Goal: Task Accomplishment & Management: Manage account settings

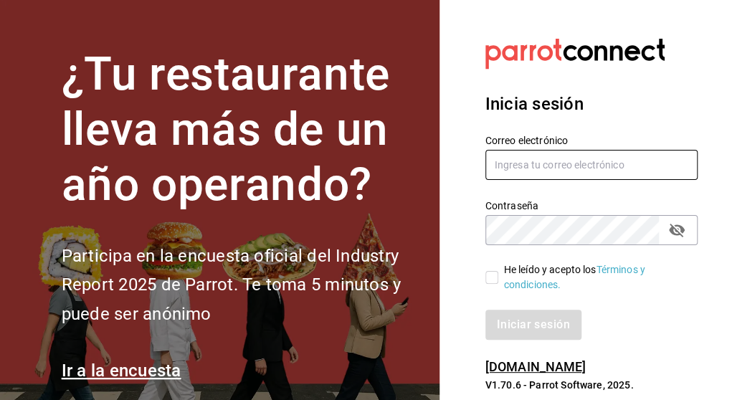
type input "[EMAIL_ADDRESS][DOMAIN_NAME]"
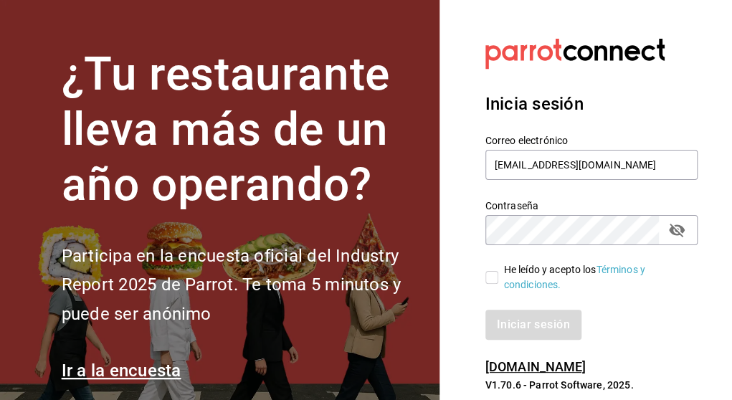
click at [494, 276] on input "He leído y acepto los Términos y condiciones." at bounding box center [491, 277] width 13 height 13
checkbox input "true"
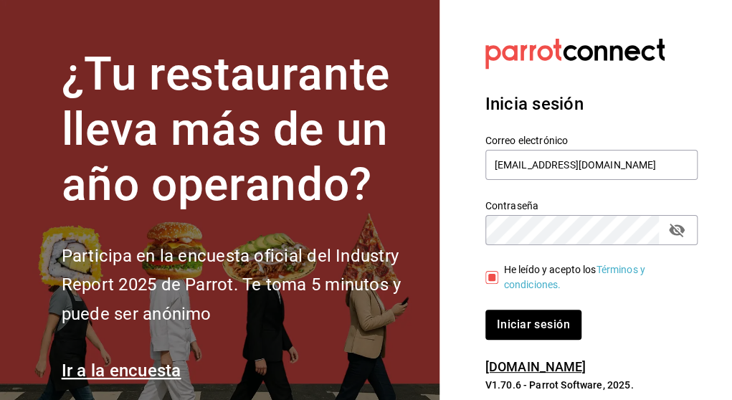
click at [681, 232] on icon "passwordField" at bounding box center [677, 231] width 16 height 14
click at [519, 327] on button "Iniciar sesión" at bounding box center [534, 325] width 98 height 30
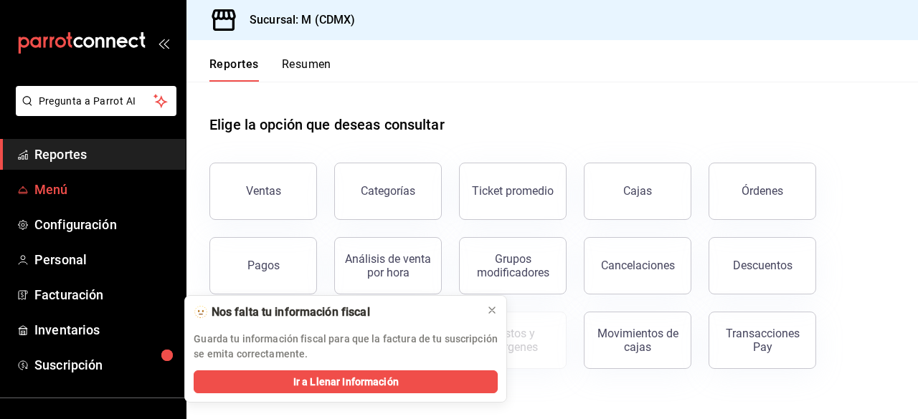
click at [51, 193] on span "Menú" at bounding box center [104, 189] width 140 height 19
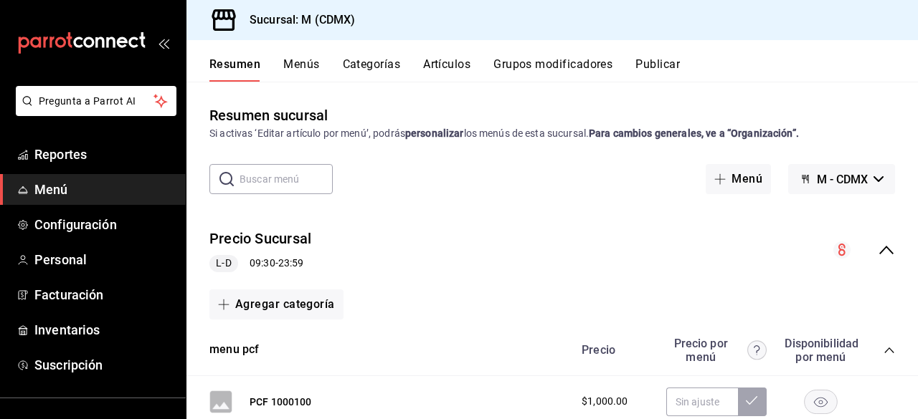
click at [443, 62] on button "Artículos" at bounding box center [446, 69] width 47 height 24
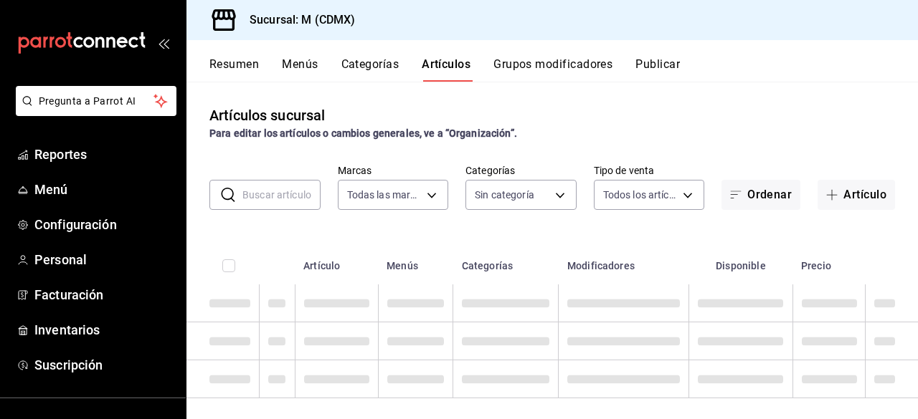
type input "1d03b06c-5974-4088-86dc-bae0fabb0a7a"
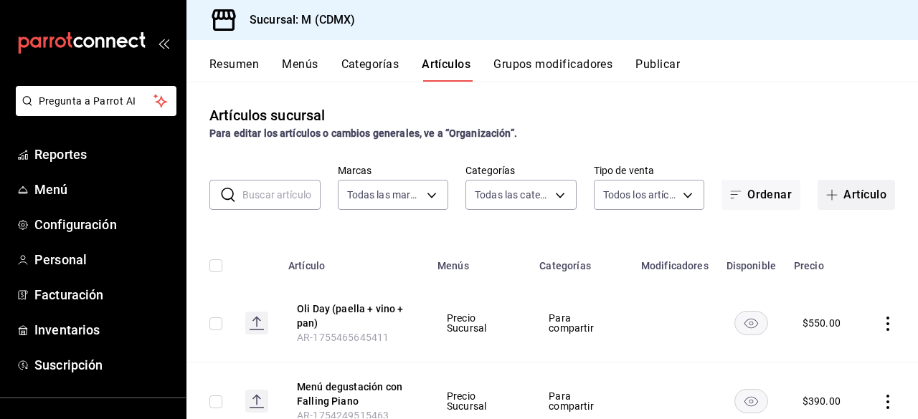
type input "4999994f-6b66-4d30-9fb9-0e072052dc73,8c86d8fb-06f2-4ac5-b34b-79105980bee6,1ada9…"
click at [742, 196] on button "Artículo" at bounding box center [855, 195] width 77 height 30
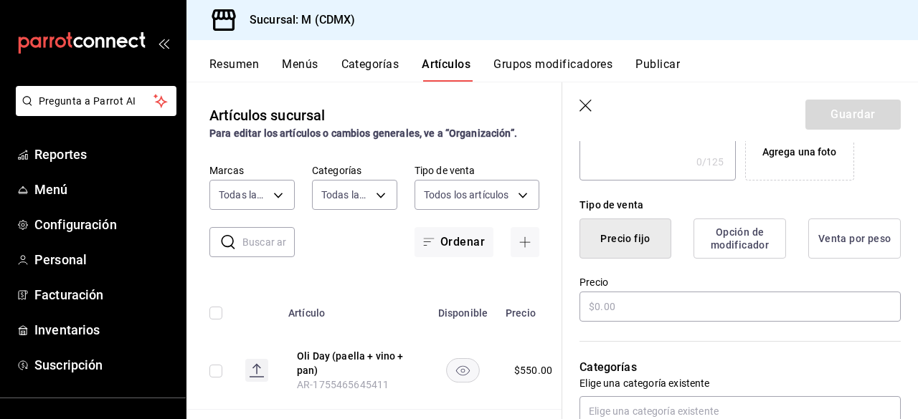
scroll to position [308, 0]
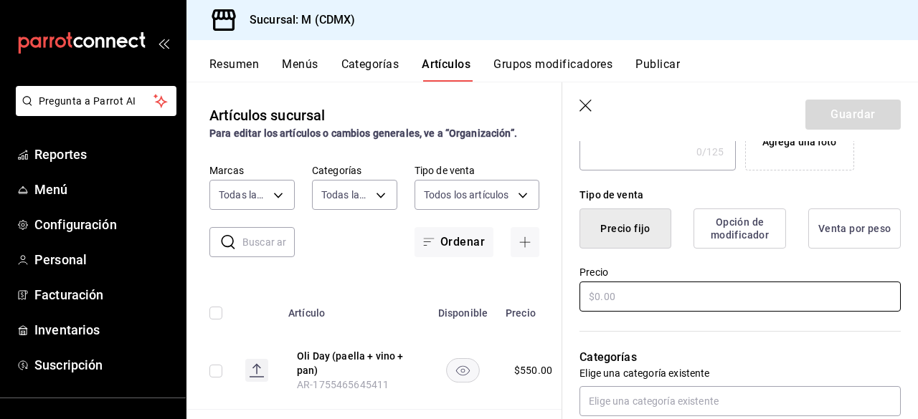
type input "Ceviche Merced"
click at [611, 295] on input "text" at bounding box center [739, 297] width 321 height 30
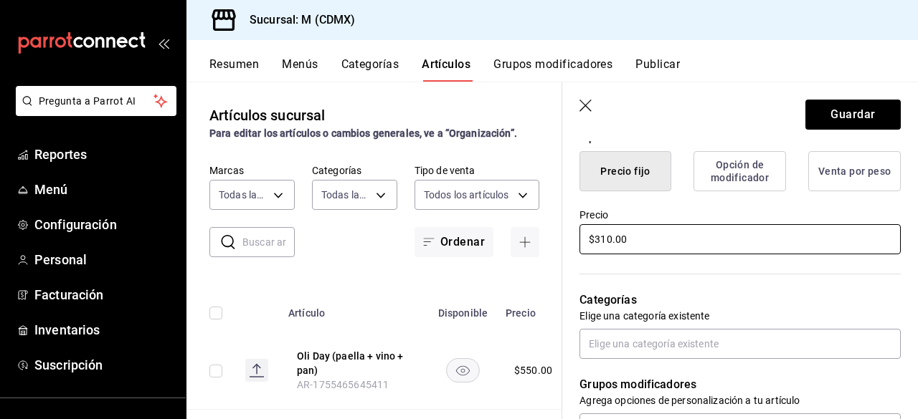
scroll to position [394, 0]
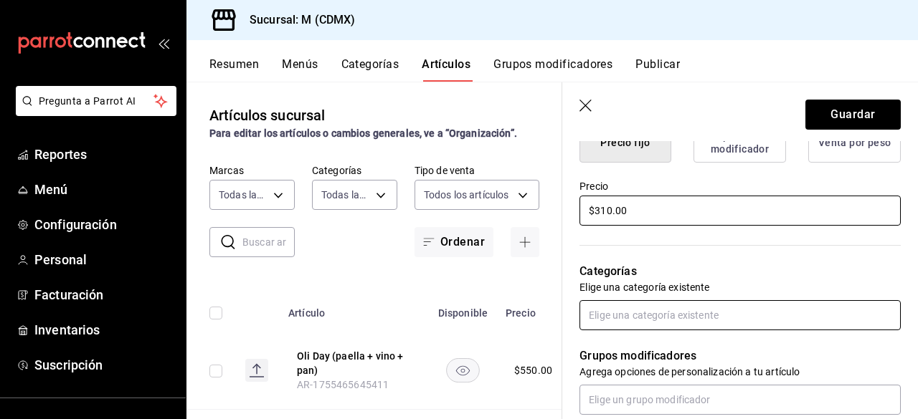
type input "$310.00"
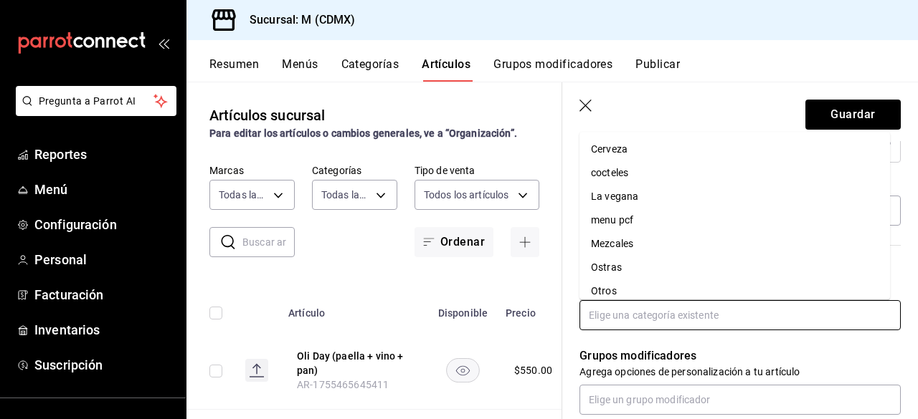
click at [637, 316] on input "text" at bounding box center [739, 315] width 321 height 30
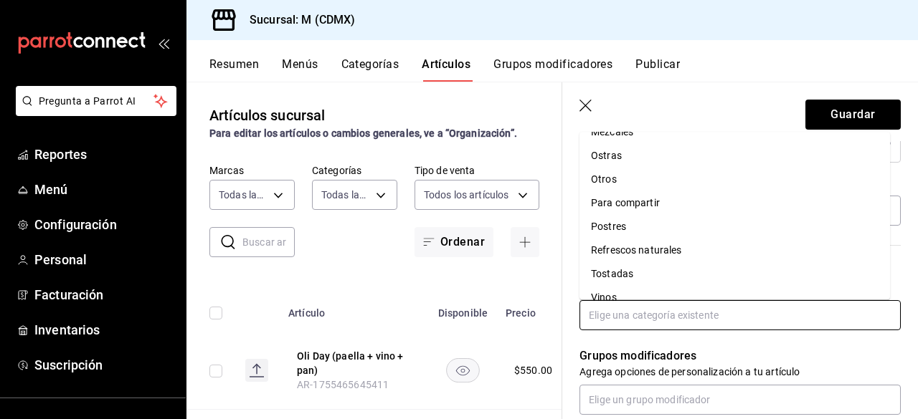
scroll to position [115, 0]
click at [657, 202] on li "Para compartir" at bounding box center [734, 201] width 310 height 24
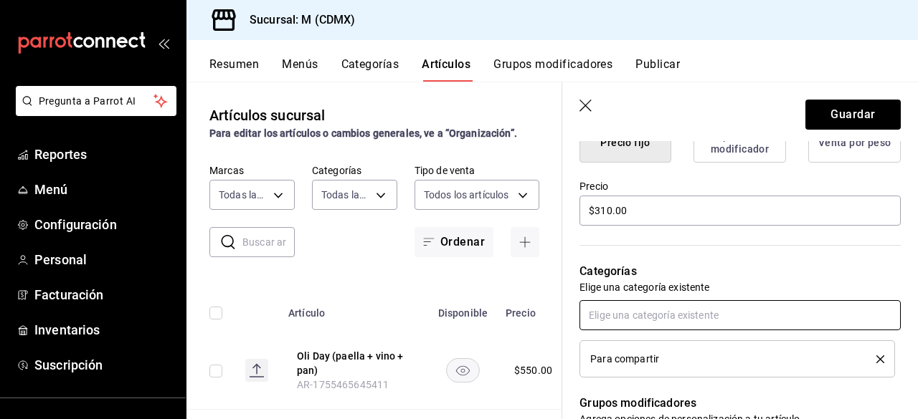
click at [603, 321] on input "text" at bounding box center [739, 315] width 321 height 30
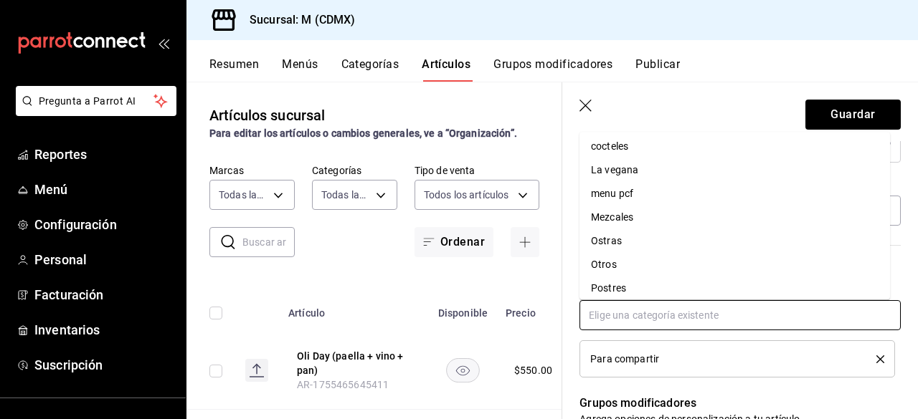
scroll to position [0, 0]
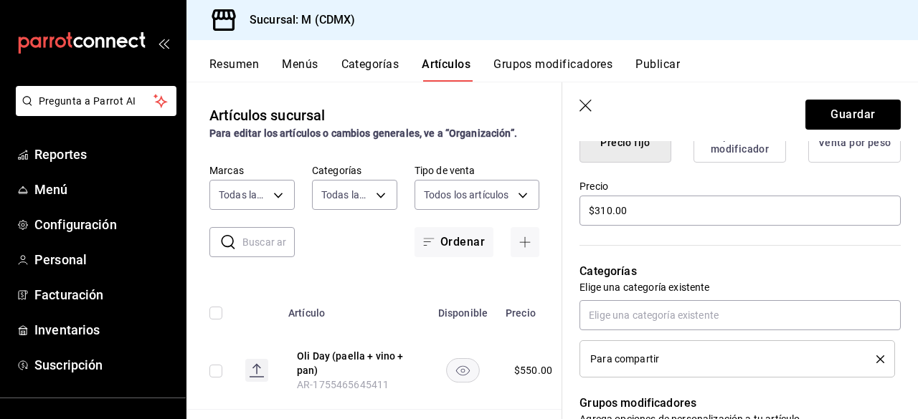
click at [692, 337] on div "Para compartir" at bounding box center [739, 338] width 321 height 77
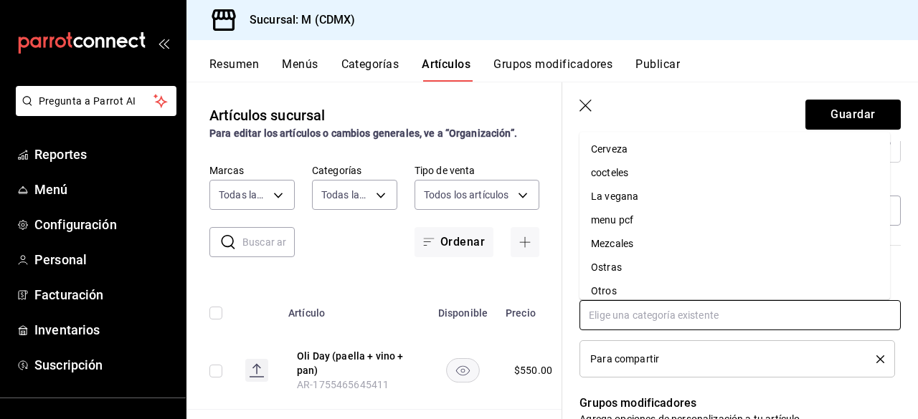
click at [648, 310] on input "text" at bounding box center [739, 315] width 321 height 30
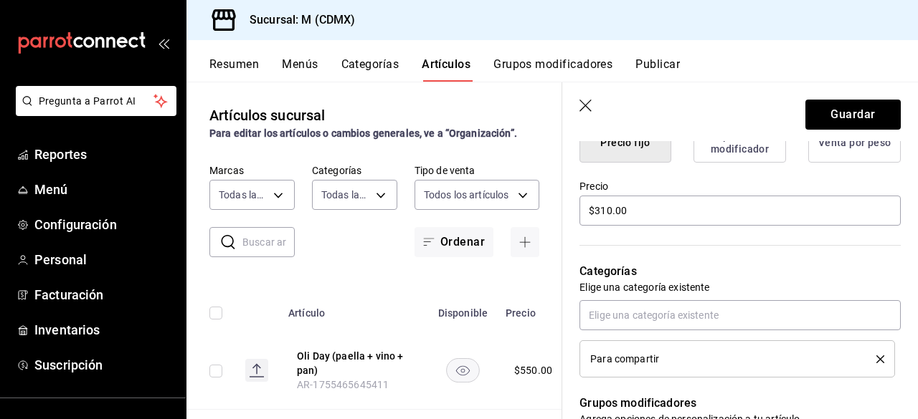
click at [625, 100] on header "Guardar" at bounding box center [740, 111] width 356 height 59
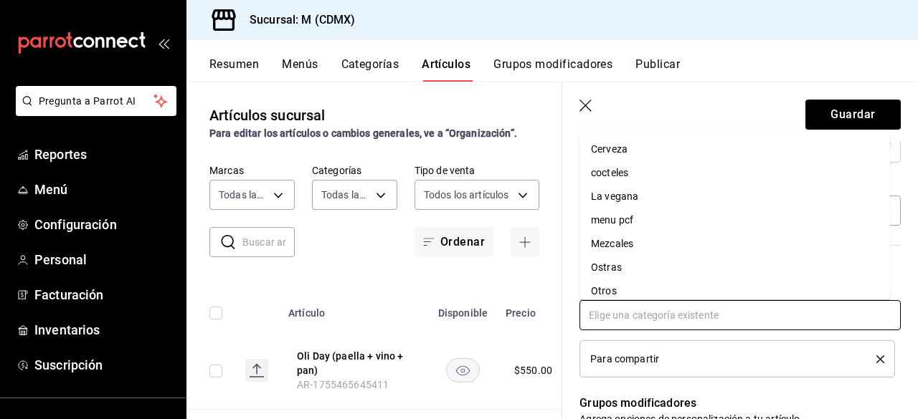
click at [594, 318] on input "text" at bounding box center [739, 315] width 321 height 30
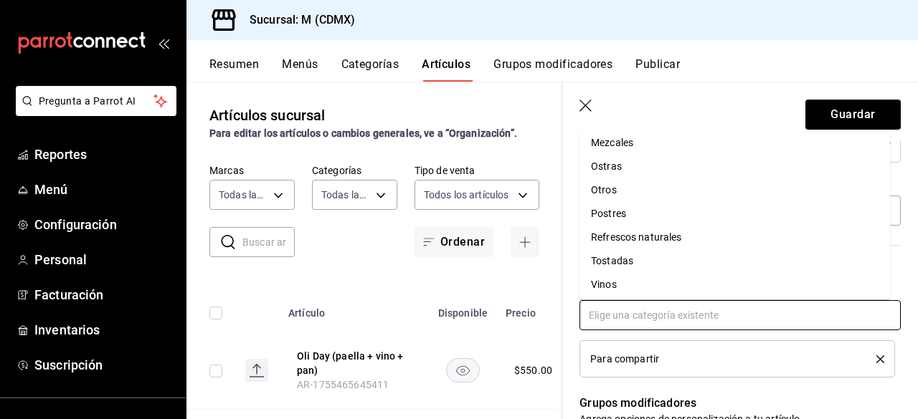
scroll to position [103, 0]
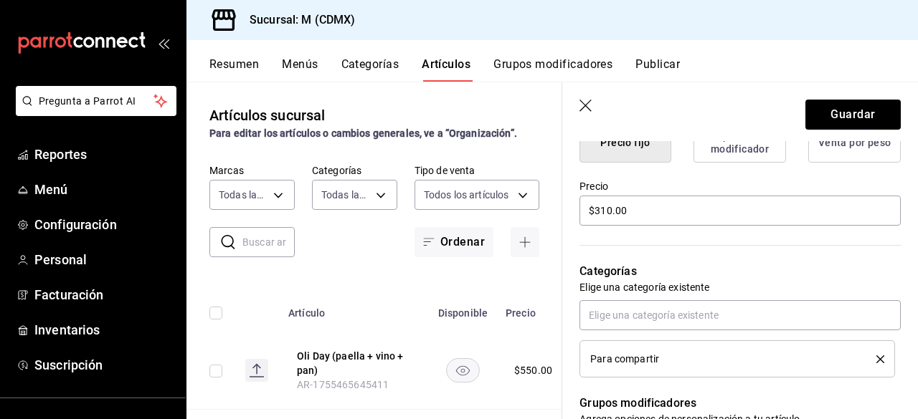
click at [742, 354] on div "Para compartir" at bounding box center [722, 359] width 265 height 10
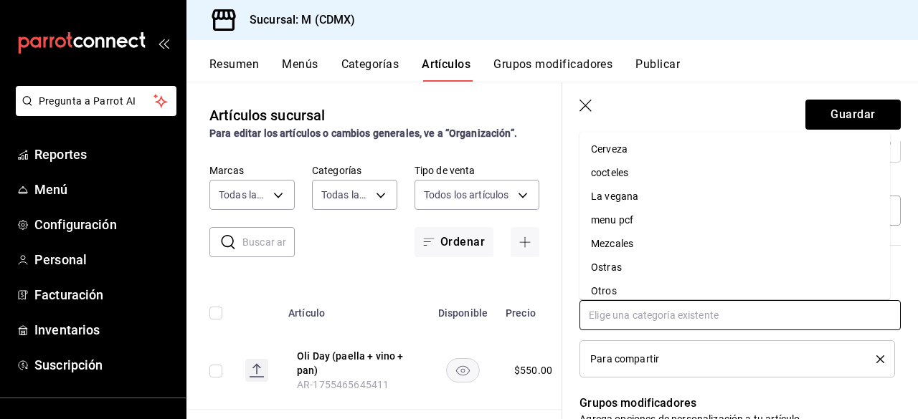
click at [651, 307] on input "text" at bounding box center [739, 315] width 321 height 30
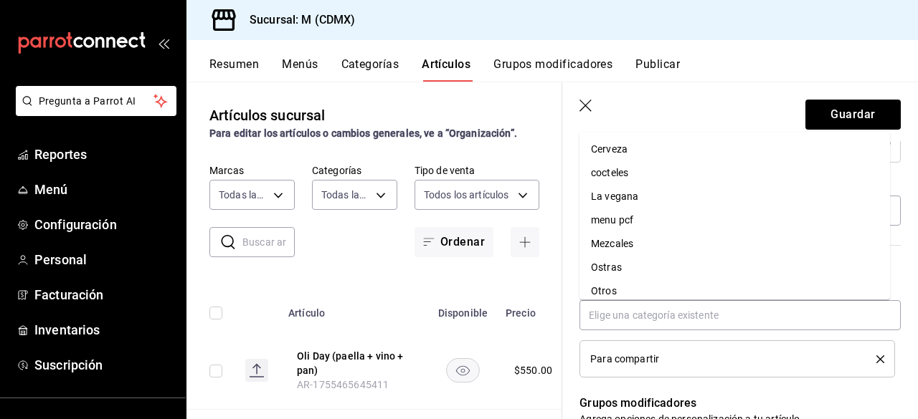
click at [742, 381] on div "Grupos modificadores Agrega opciones de personalización a tu artículo" at bounding box center [731, 420] width 338 height 85
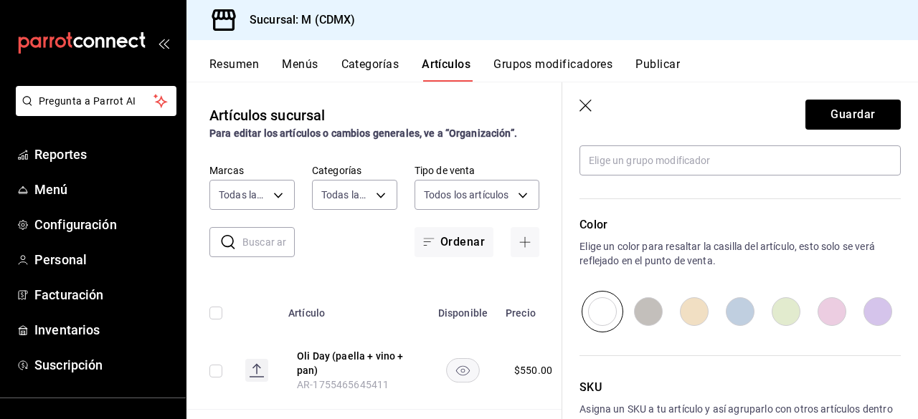
scroll to position [701, 0]
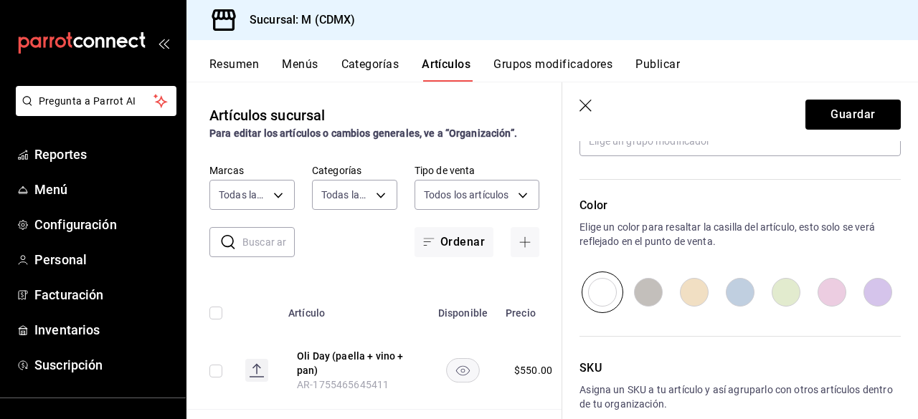
click at [696, 293] on input "radio" at bounding box center [694, 293] width 46 height 42
radio input "true"
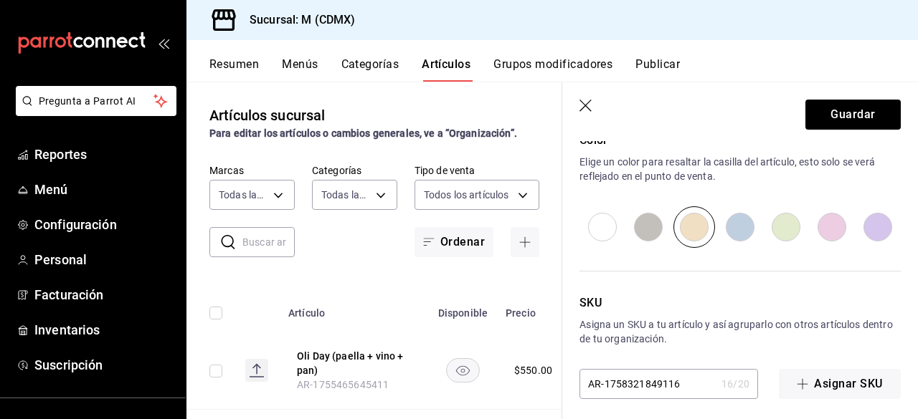
scroll to position [773, 0]
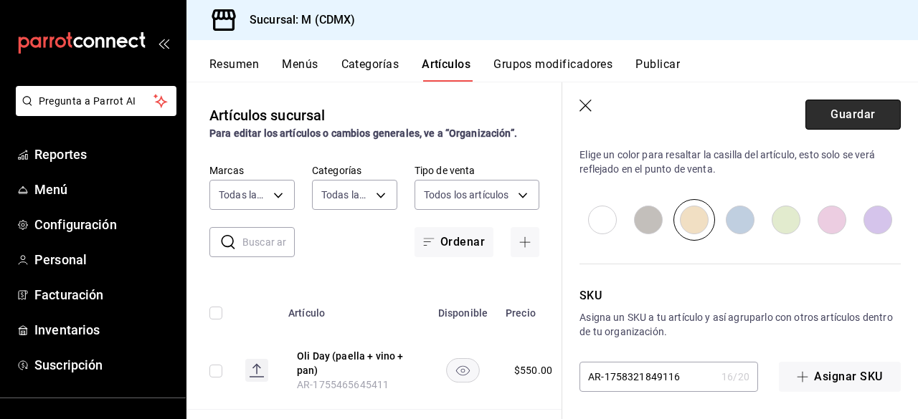
click at [742, 123] on button "Guardar" at bounding box center [852, 115] width 95 height 30
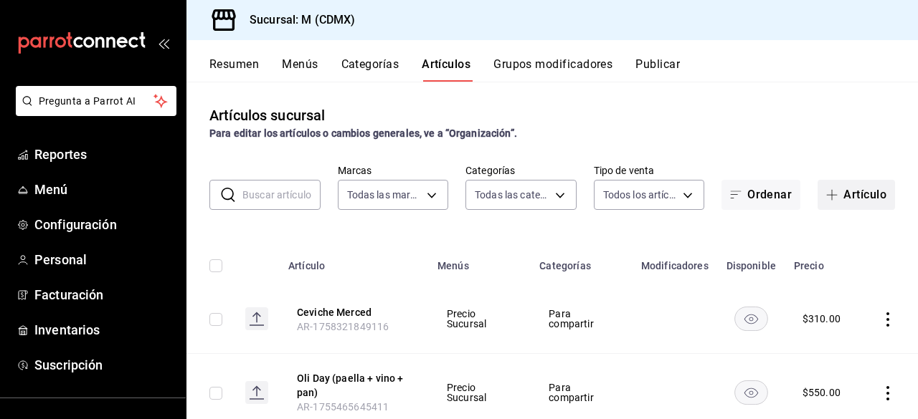
click at [742, 191] on button "Artículo" at bounding box center [855, 195] width 77 height 30
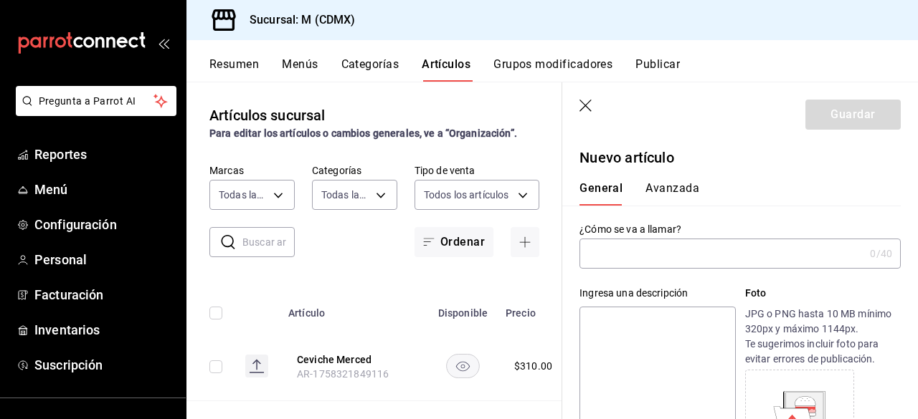
click at [624, 255] on input "text" at bounding box center [721, 254] width 285 height 29
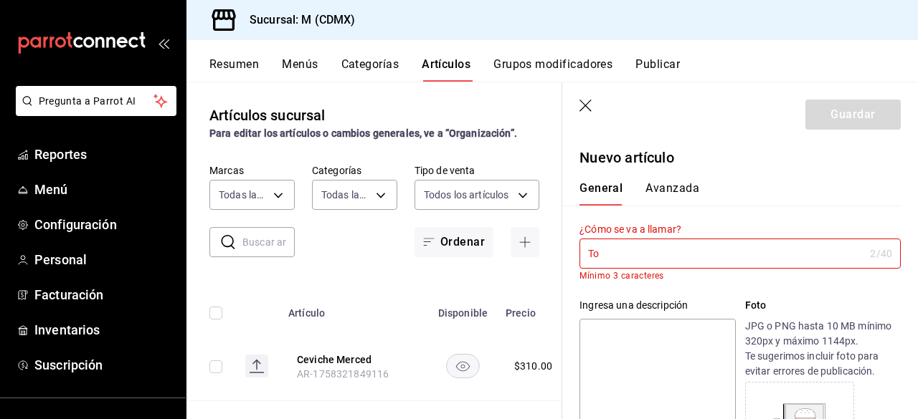
type input "T"
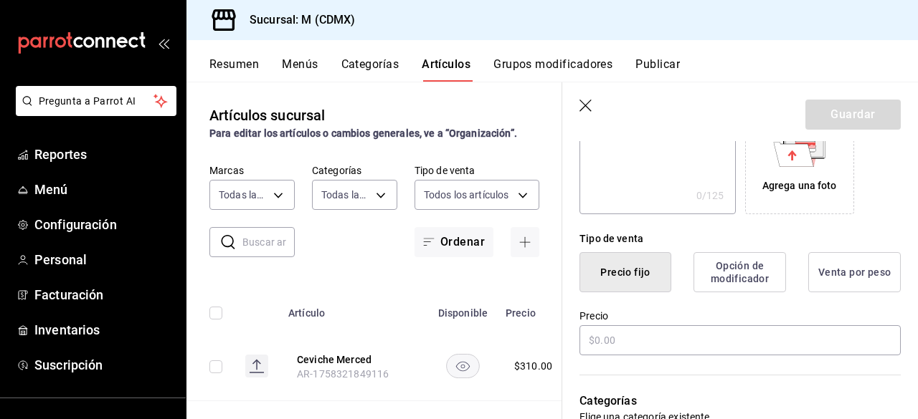
scroll to position [278, 0]
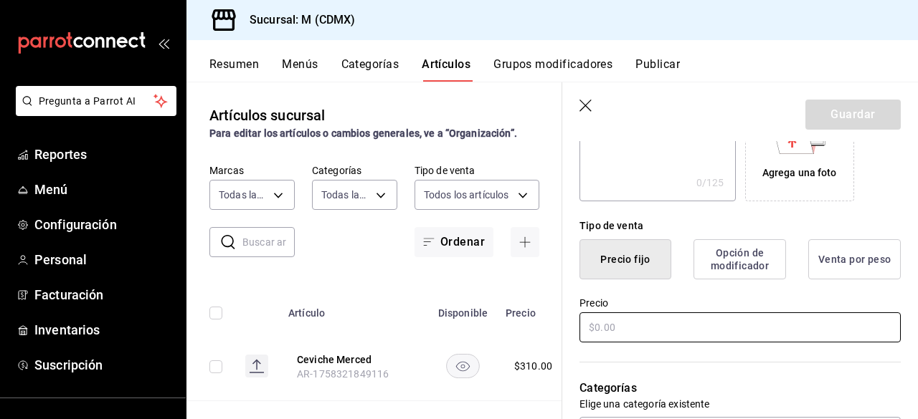
type input "Aguachile negro"
click at [643, 319] on input "text" at bounding box center [739, 328] width 321 height 30
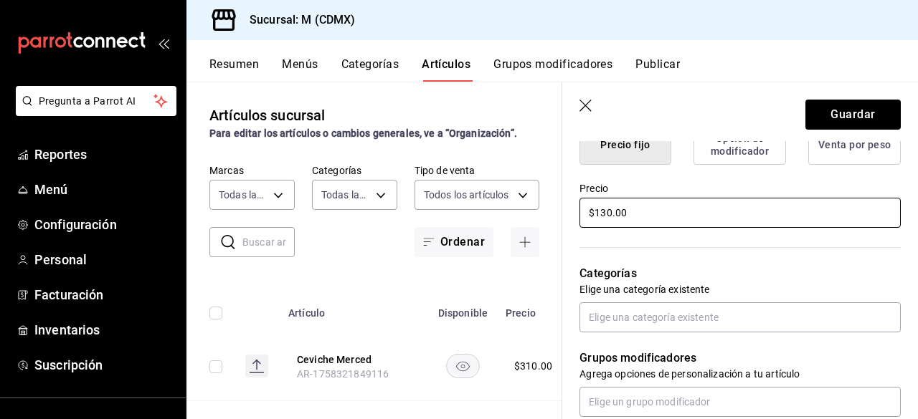
scroll to position [402, 0]
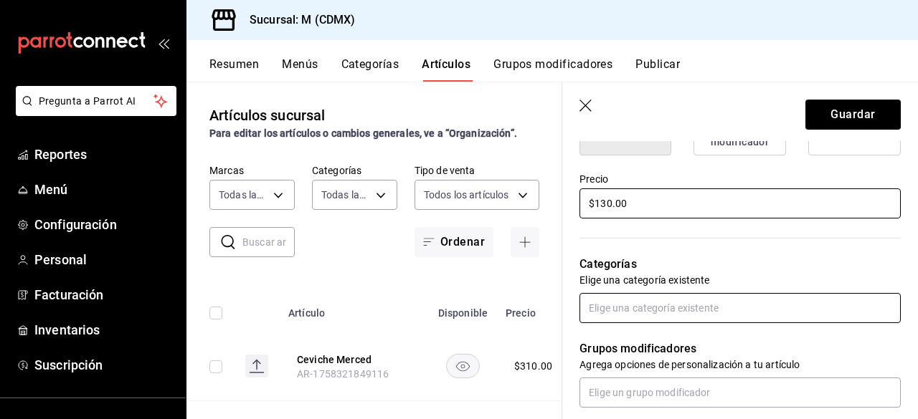
type input "$130.00"
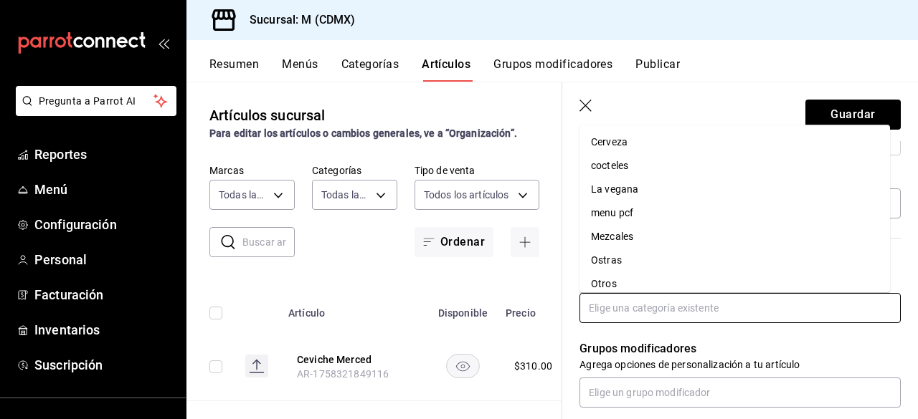
click at [665, 303] on input "text" at bounding box center [739, 308] width 321 height 30
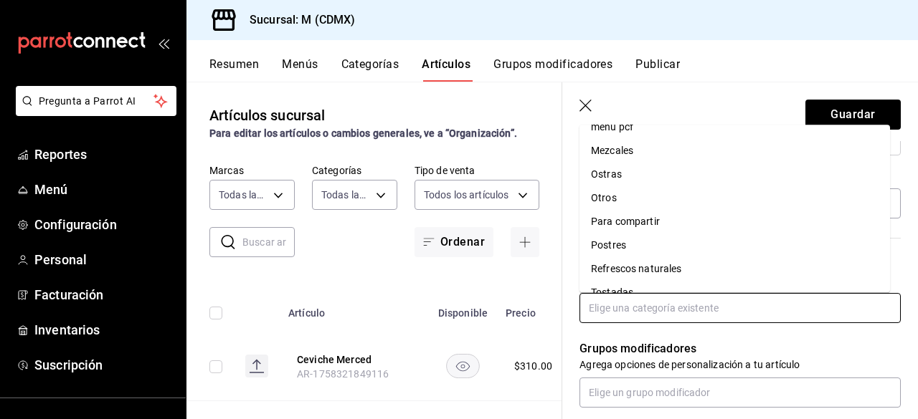
scroll to position [128, 0]
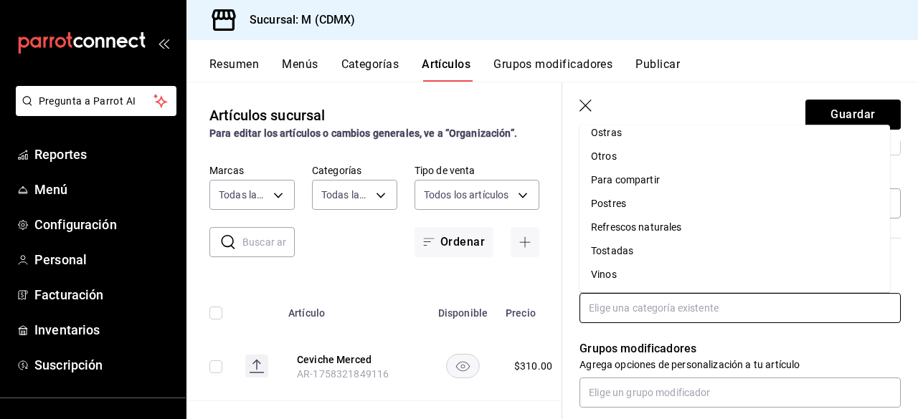
click at [619, 247] on li "Tostadas" at bounding box center [734, 252] width 310 height 24
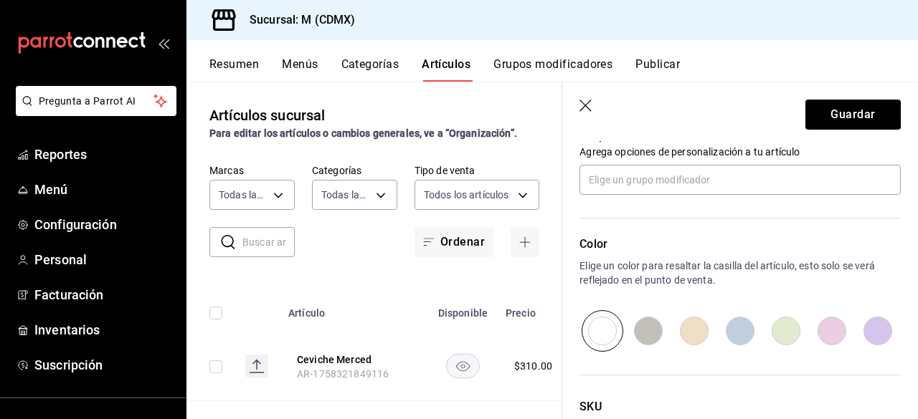
scroll to position [688, 0]
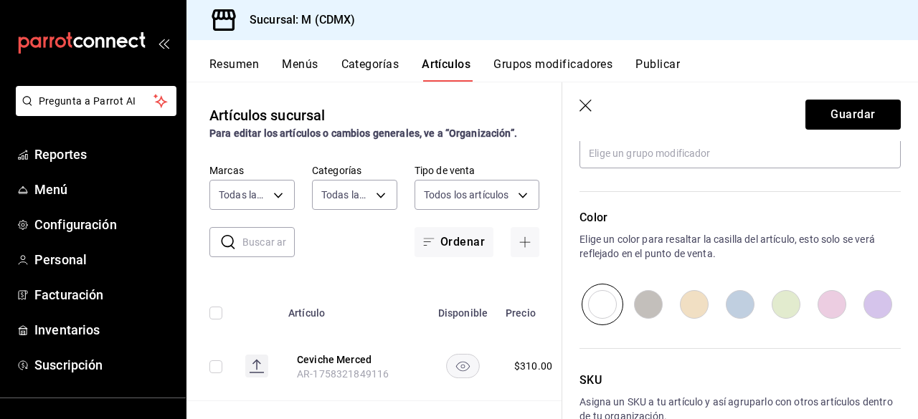
click at [654, 295] on input "radio" at bounding box center [648, 305] width 46 height 42
radio input "true"
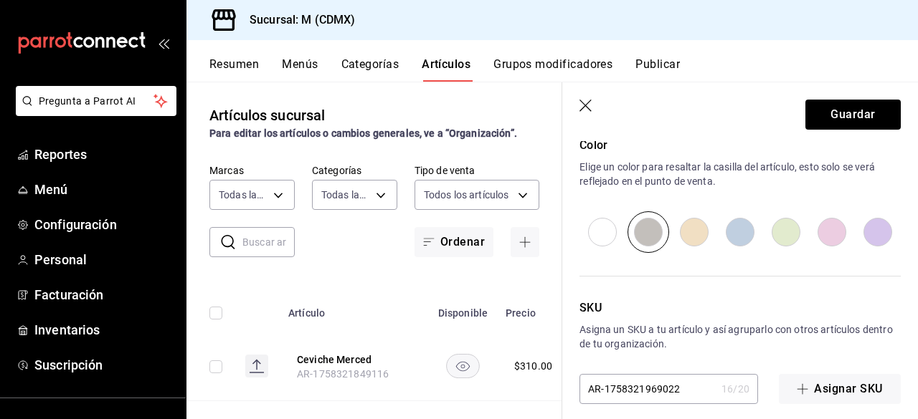
scroll to position [773, 0]
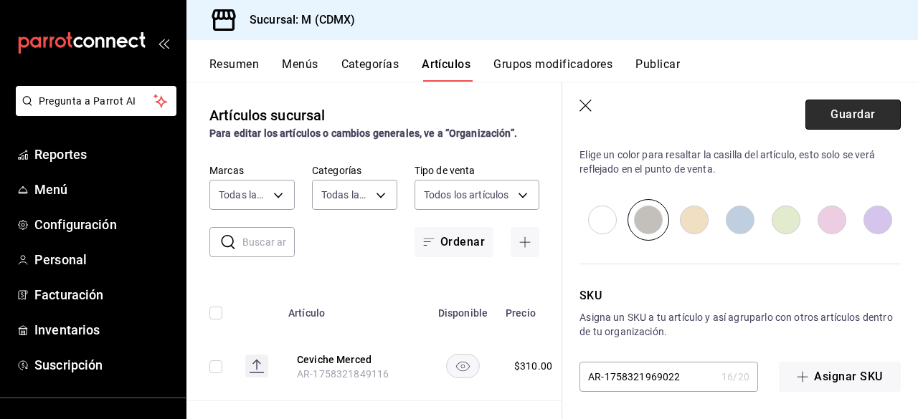
click at [742, 110] on button "Guardar" at bounding box center [852, 115] width 95 height 30
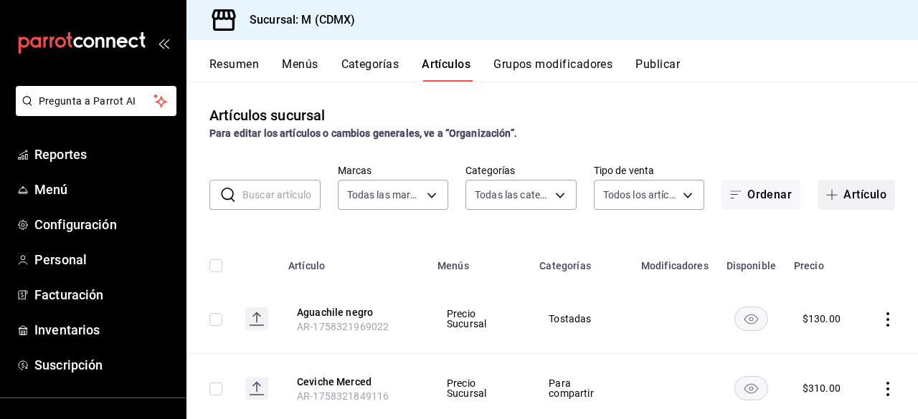
click at [742, 190] on button "Artículo" at bounding box center [855, 195] width 77 height 30
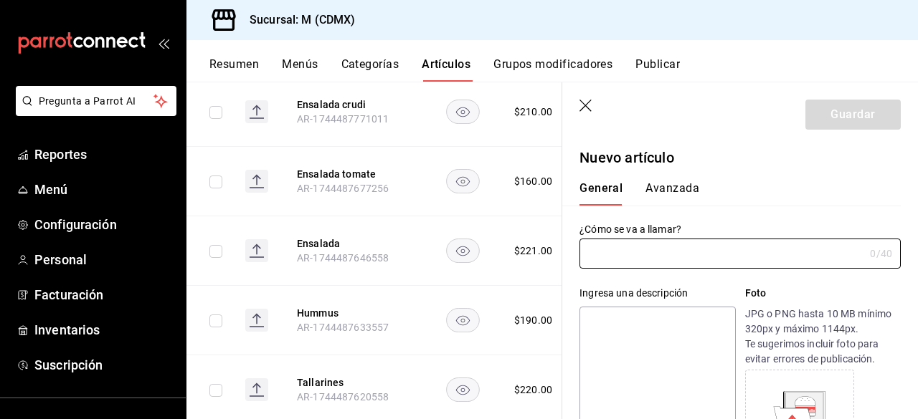
scroll to position [3045, 0]
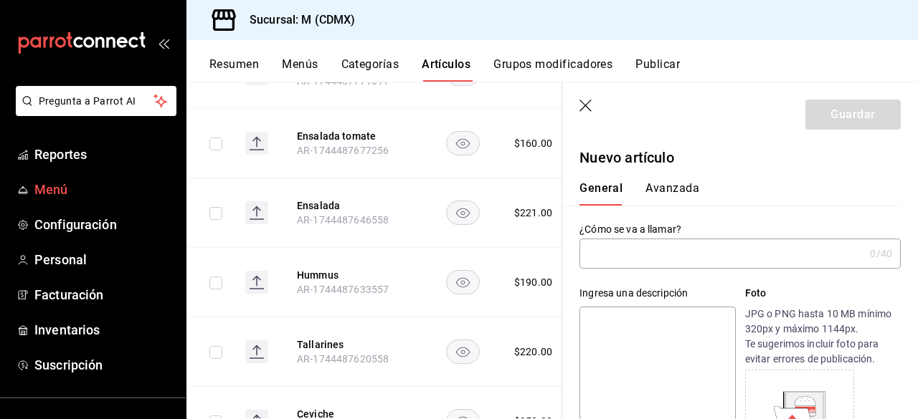
click at [52, 190] on span "Menú" at bounding box center [104, 189] width 140 height 19
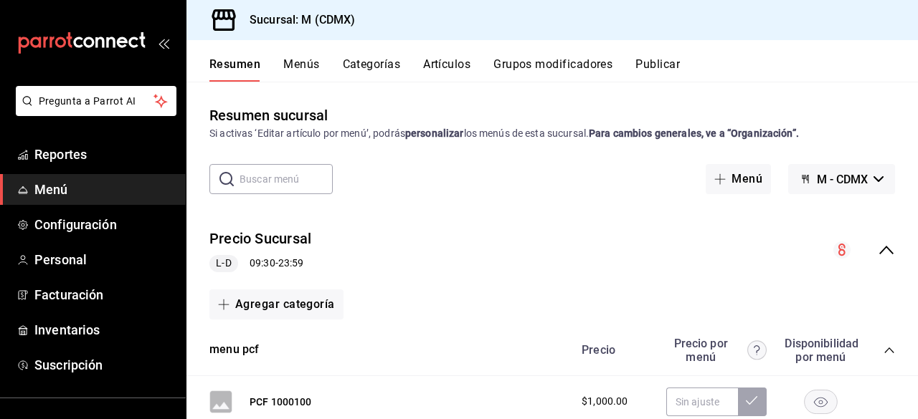
click at [449, 64] on button "Artículos" at bounding box center [446, 69] width 47 height 24
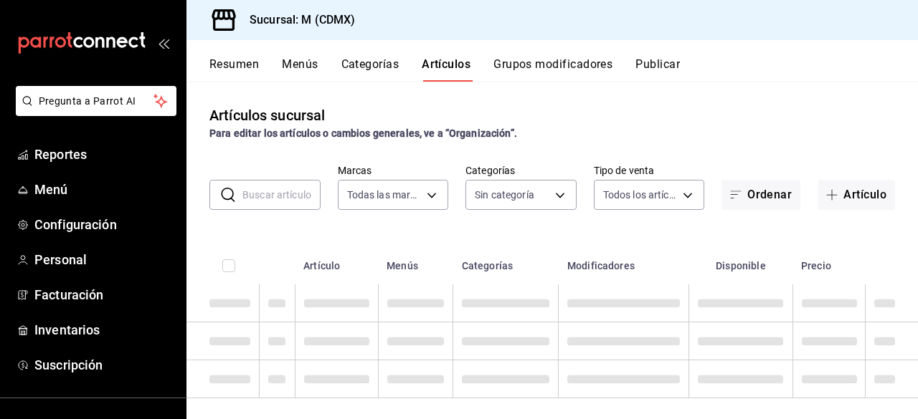
type input "1d03b06c-5974-4088-86dc-bae0fabb0a7a"
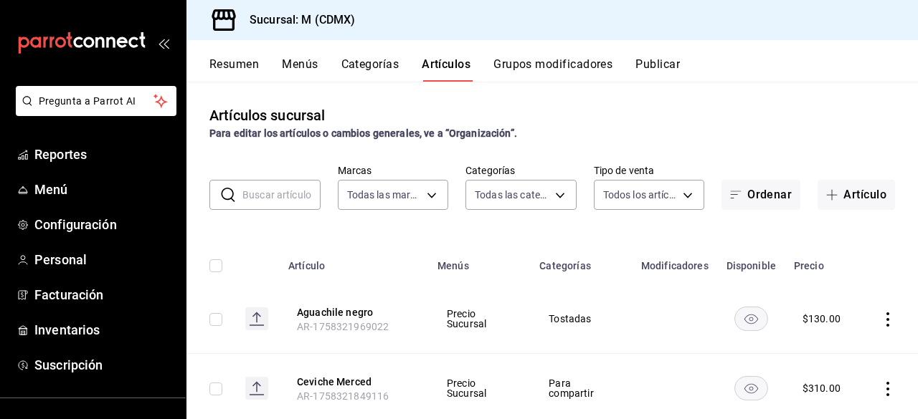
type input "4999994f-6b66-4d30-9fb9-0e072052dc73,8c86d8fb-06f2-4ac5-b34b-79105980bee6,1ada9…"
click at [255, 203] on input "text" at bounding box center [281, 195] width 78 height 29
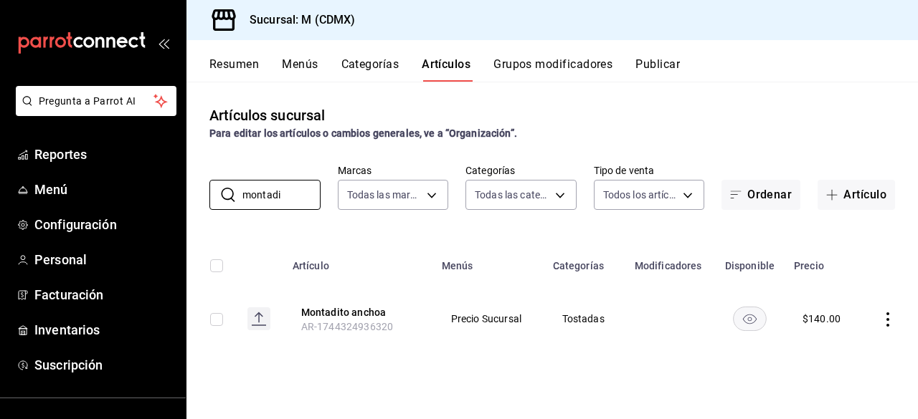
type input "montadi"
click at [742, 318] on icon "actions" at bounding box center [888, 320] width 14 height 14
click at [742, 319] on span "Editar" at bounding box center [844, 323] width 37 height 15
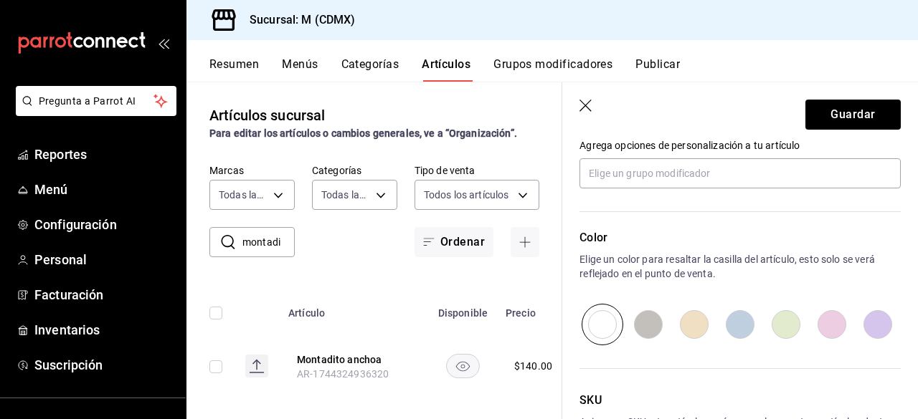
scroll to position [669, 0]
type input "Montadito de machaca de jaiba"
click at [742, 326] on input "radio" at bounding box center [786, 324] width 46 height 42
radio input "true"
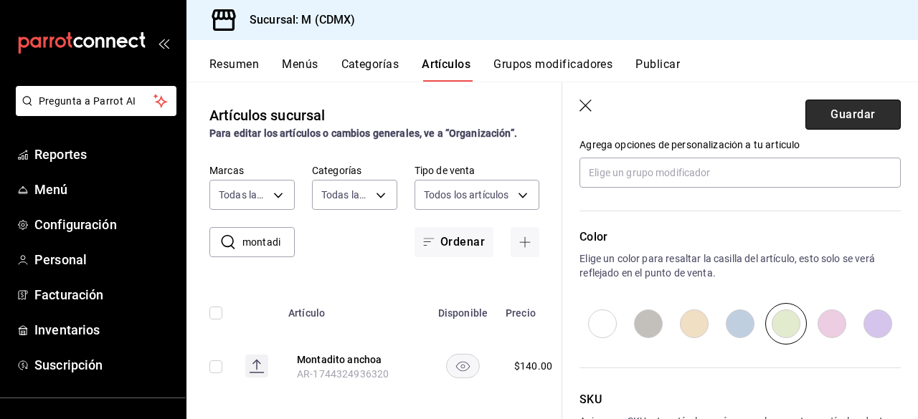
click at [742, 114] on button "Guardar" at bounding box center [852, 115] width 95 height 30
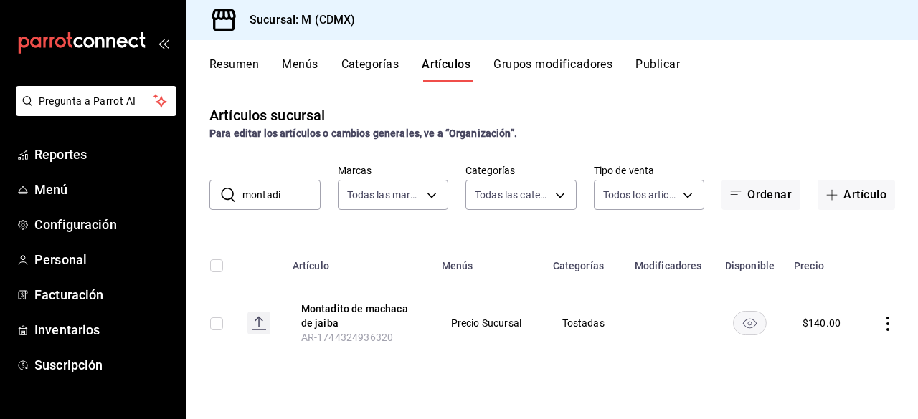
click at [442, 60] on button "Artículos" at bounding box center [446, 69] width 49 height 24
click at [288, 191] on input "montadi" at bounding box center [281, 195] width 78 height 29
type input "m"
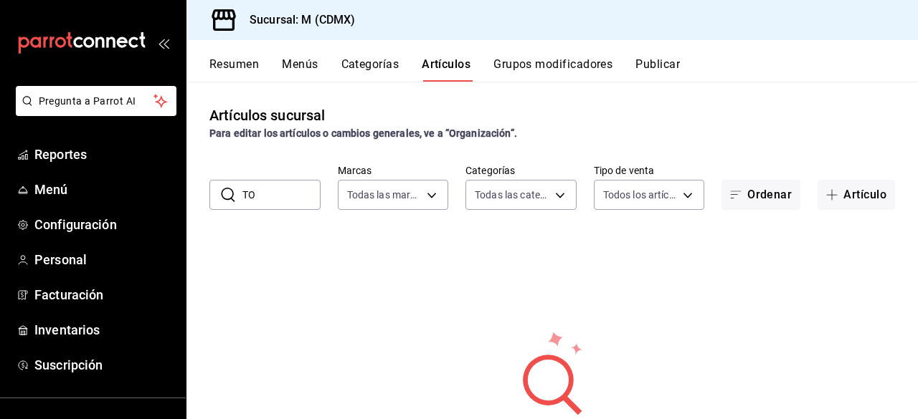
type input "T"
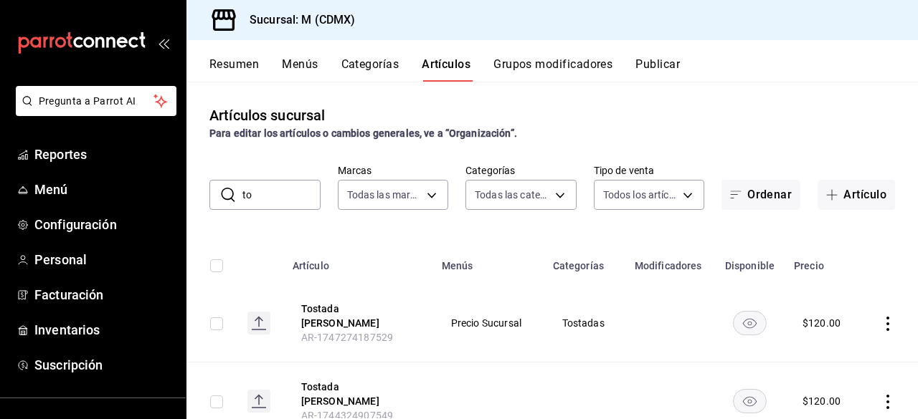
type input "t"
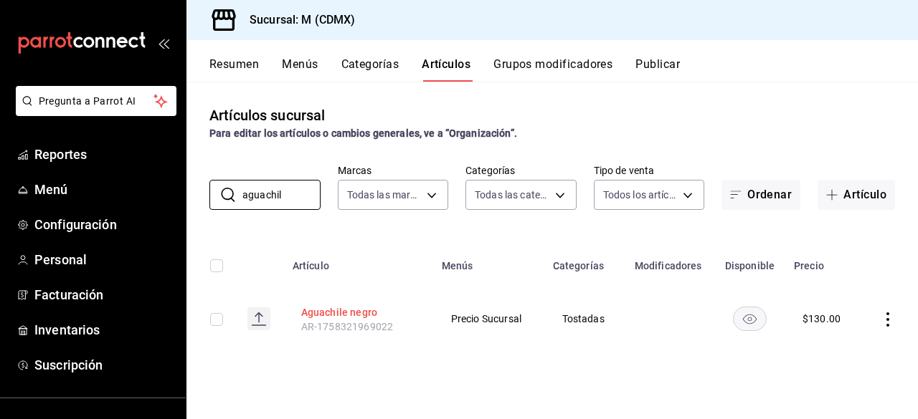
type input "aguachil"
click at [334, 316] on button "Aguachile negro" at bounding box center [358, 312] width 115 height 14
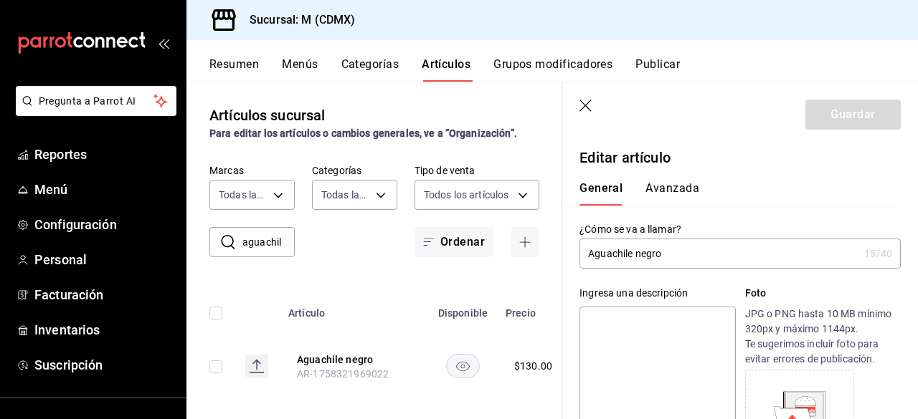
click at [589, 252] on input "Aguachile negro" at bounding box center [718, 254] width 279 height 29
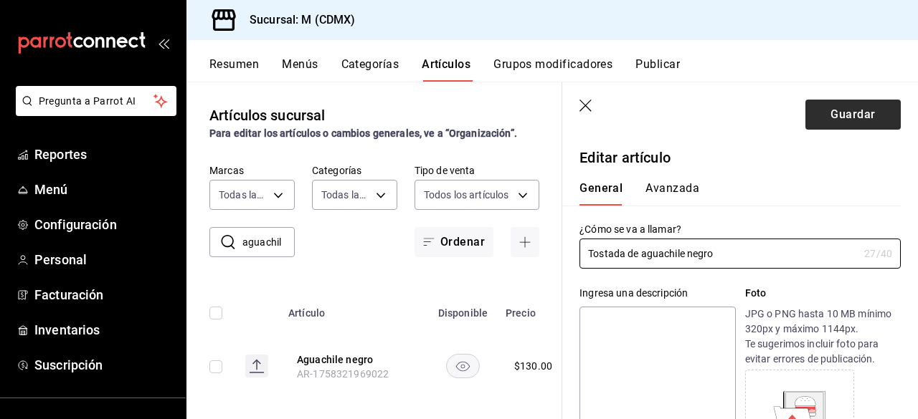
type input "Tostada de aguachile negro"
click at [742, 114] on button "Guardar" at bounding box center [852, 115] width 95 height 30
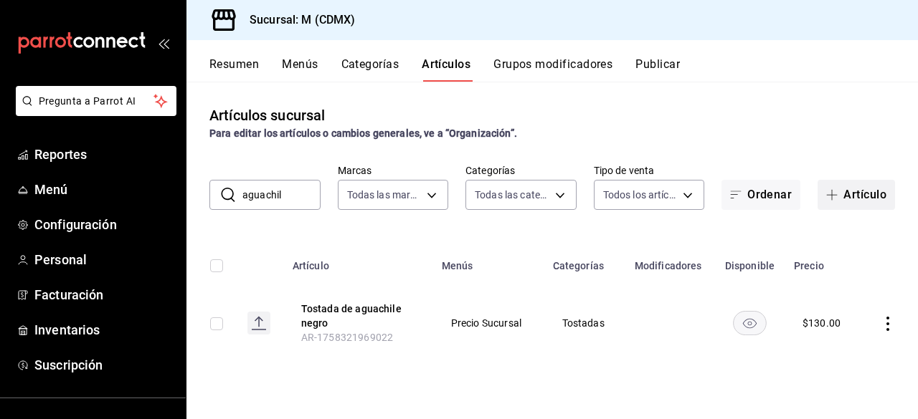
click at [742, 196] on button "Artículo" at bounding box center [855, 195] width 77 height 30
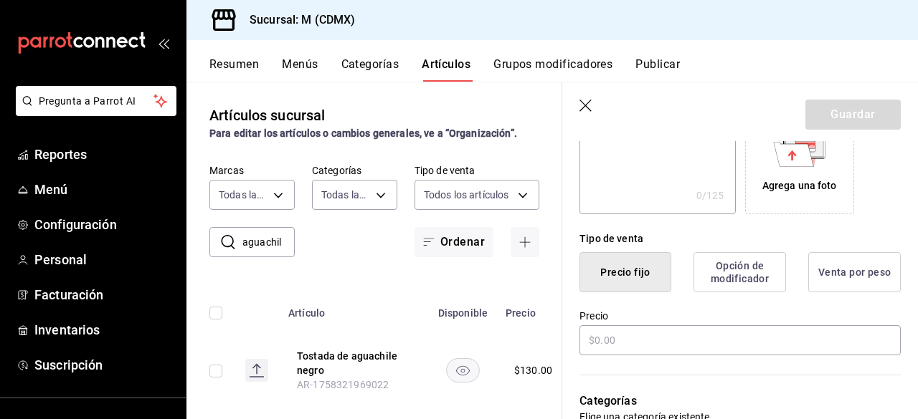
scroll to position [287, 0]
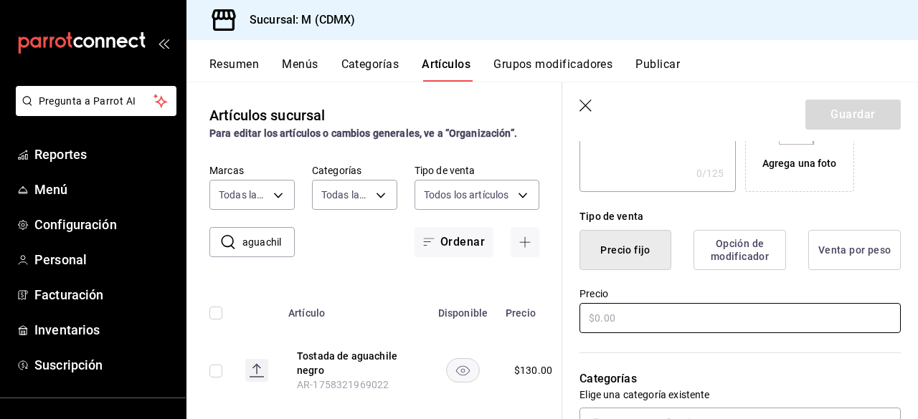
type input "Creme Brulee"
click at [619, 320] on input "text" at bounding box center [739, 318] width 321 height 30
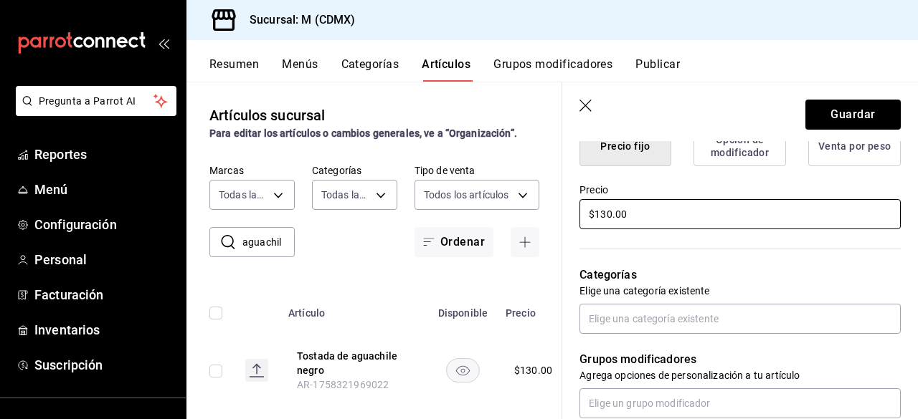
scroll to position [402, 0]
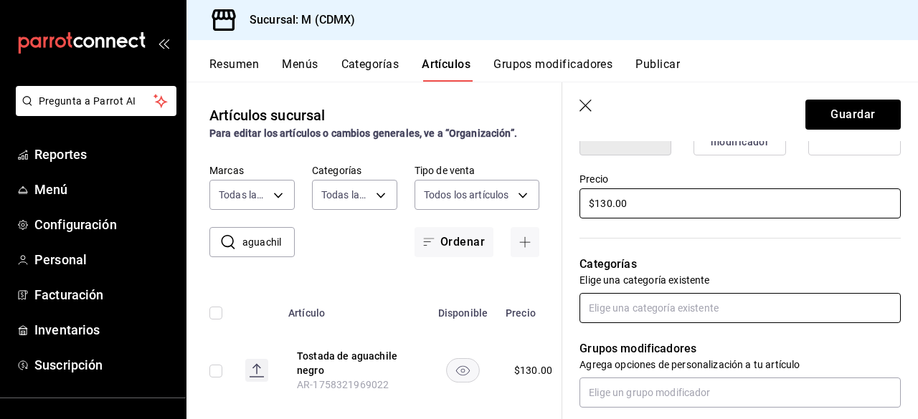
type input "$130.00"
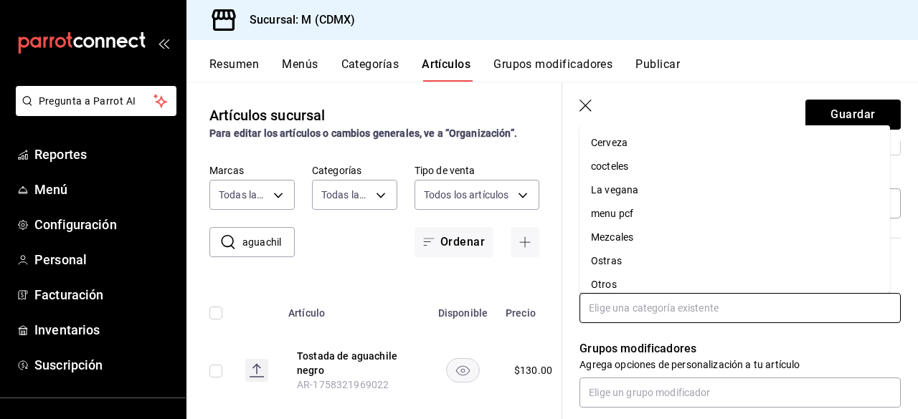
click at [713, 308] on input "text" at bounding box center [739, 308] width 321 height 30
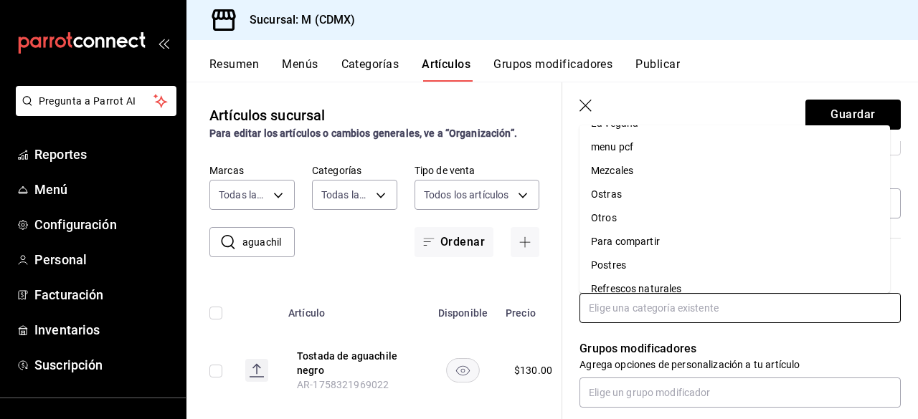
scroll to position [95, 0]
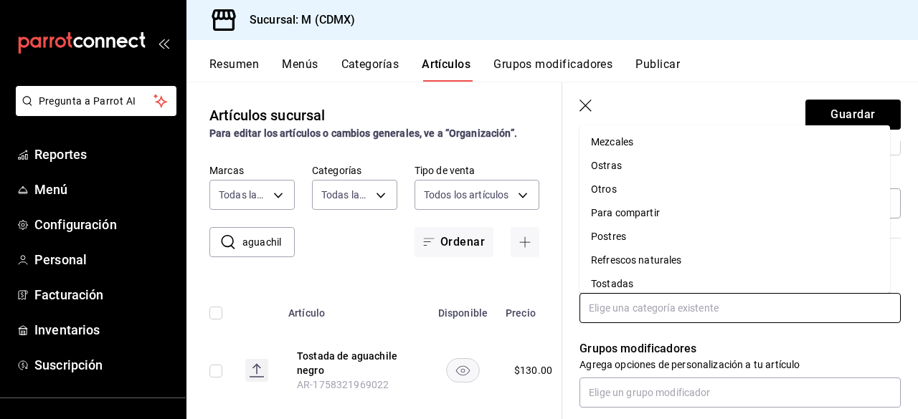
click at [599, 234] on li "Postres" at bounding box center [734, 237] width 310 height 24
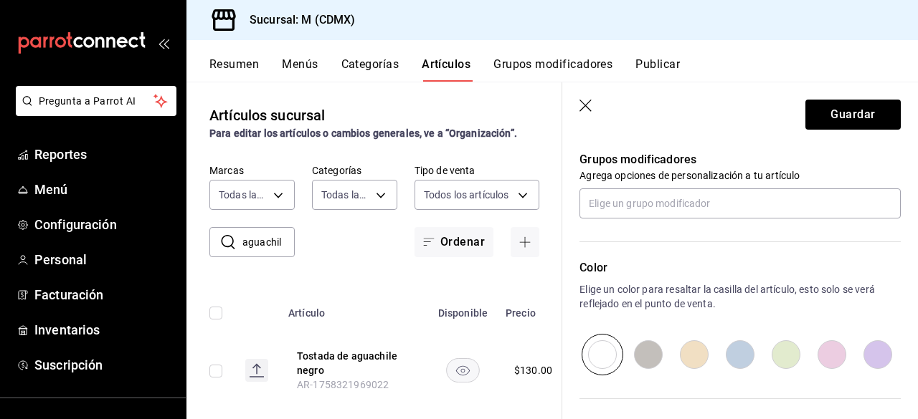
scroll to position [660, 0]
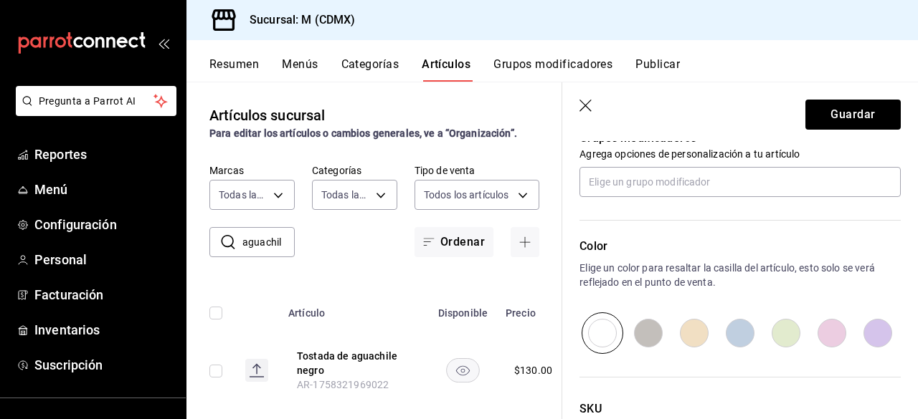
click at [742, 330] on input "radio" at bounding box center [832, 334] width 46 height 42
radio input "true"
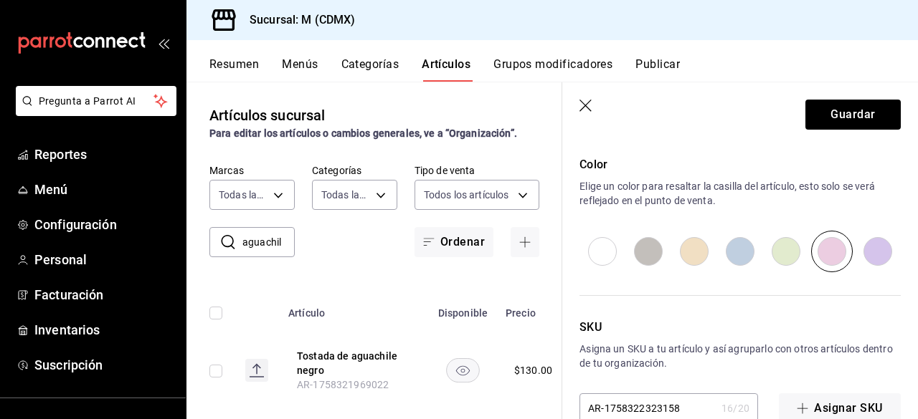
scroll to position [746, 0]
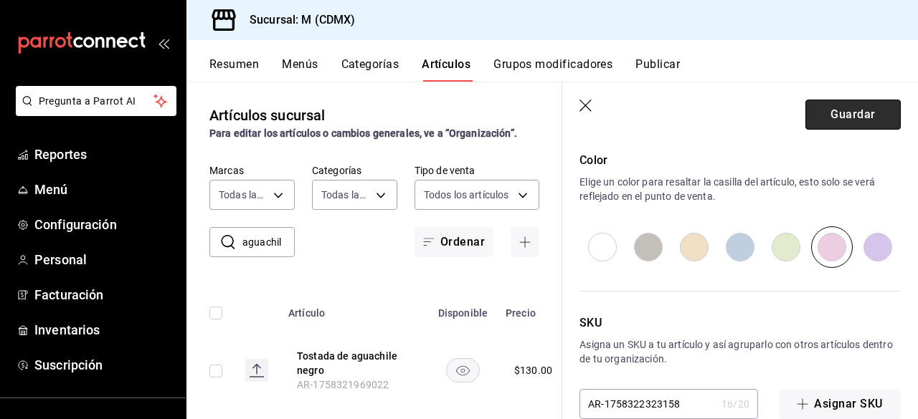
click at [742, 114] on button "Guardar" at bounding box center [852, 115] width 95 height 30
